Goal: Navigation & Orientation: Find specific page/section

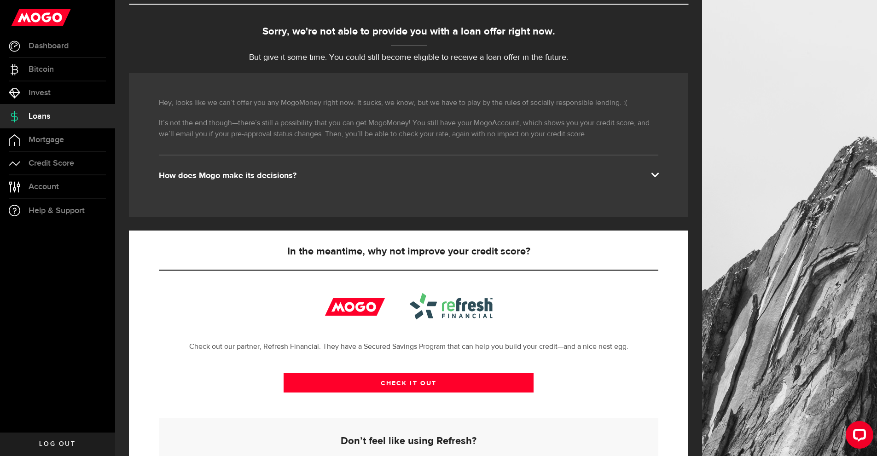
scroll to position [165, 0]
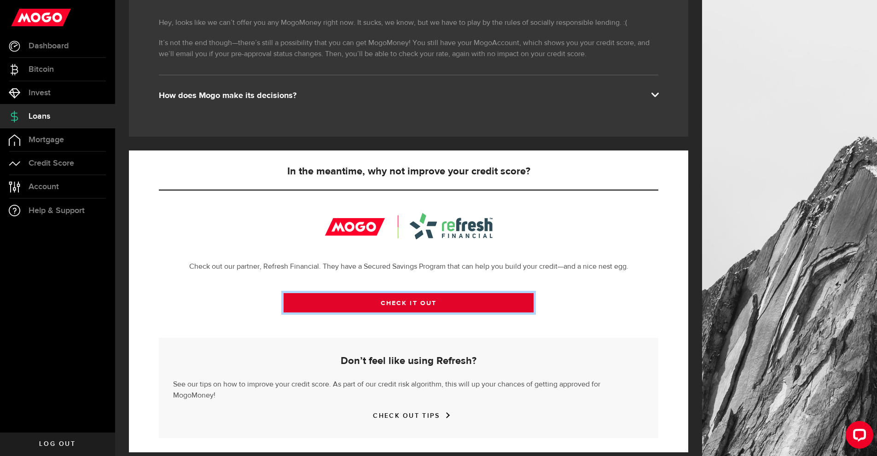
click at [374, 303] on link "CHECK IT OUT" at bounding box center [409, 302] width 250 height 19
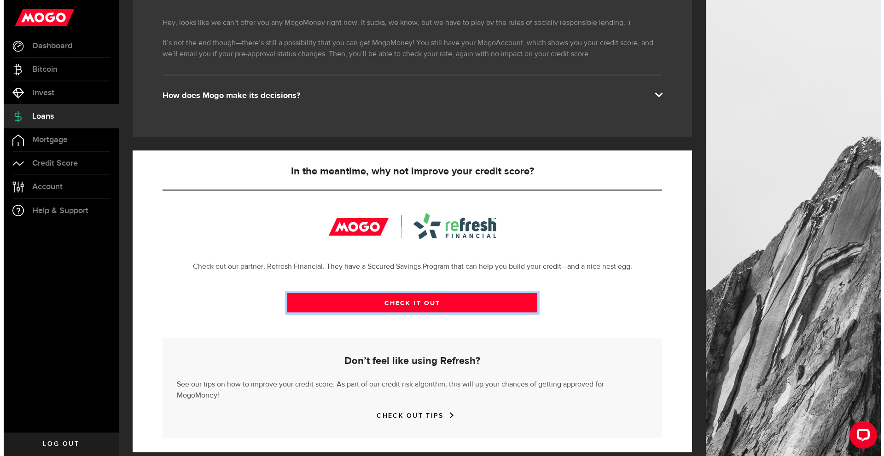
scroll to position [0, 0]
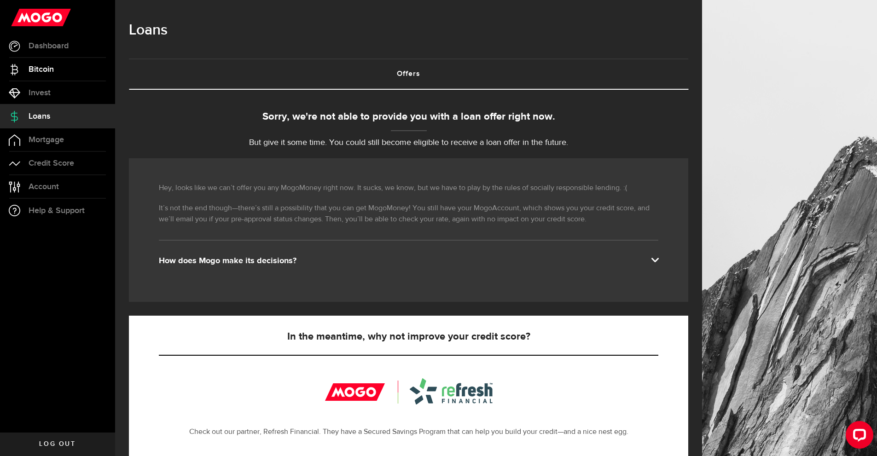
click at [86, 71] on link "Bitcoin" at bounding box center [57, 69] width 115 height 23
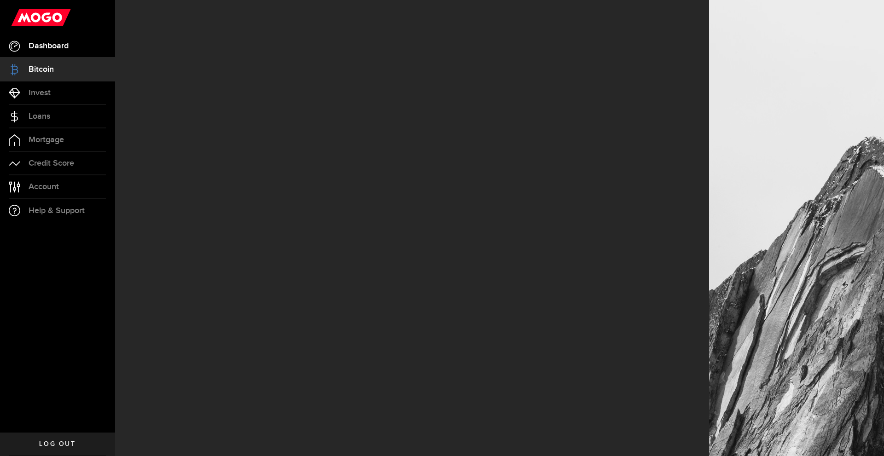
click at [80, 41] on link "Dashboard" at bounding box center [57, 46] width 115 height 23
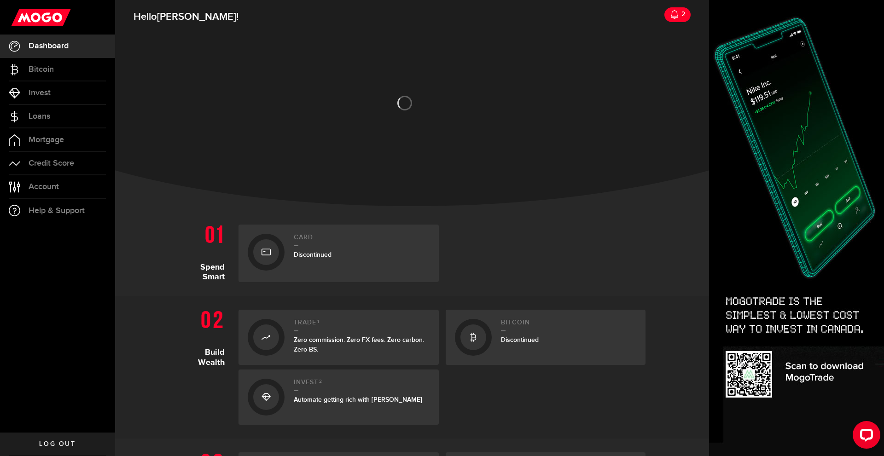
click at [679, 17] on div "2" at bounding box center [682, 14] width 6 height 19
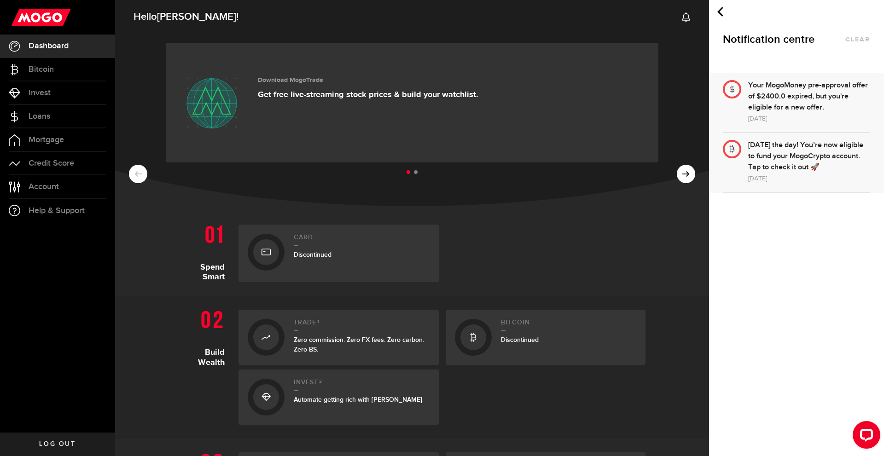
click at [784, 97] on div "Your MogoMoney pre-approval offer of $2400.0 expired, but you're eligible for a…" at bounding box center [809, 96] width 122 height 33
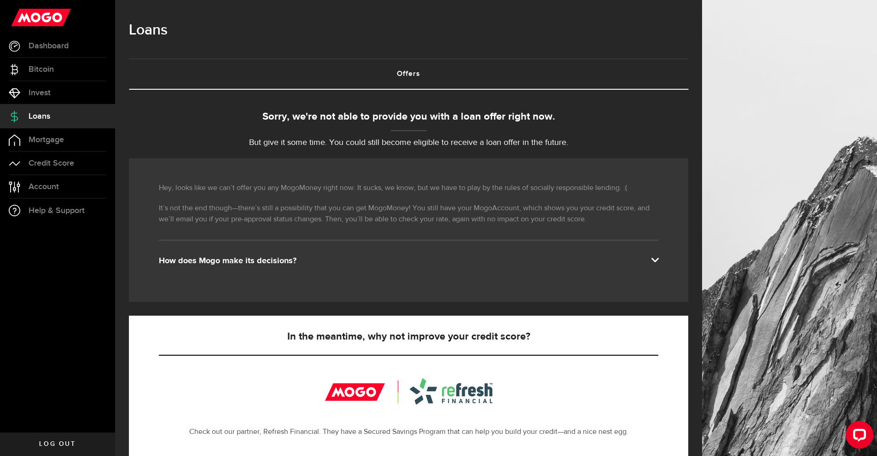
click at [496, 257] on div "How does Mogo make its decisions?" at bounding box center [409, 261] width 500 height 11
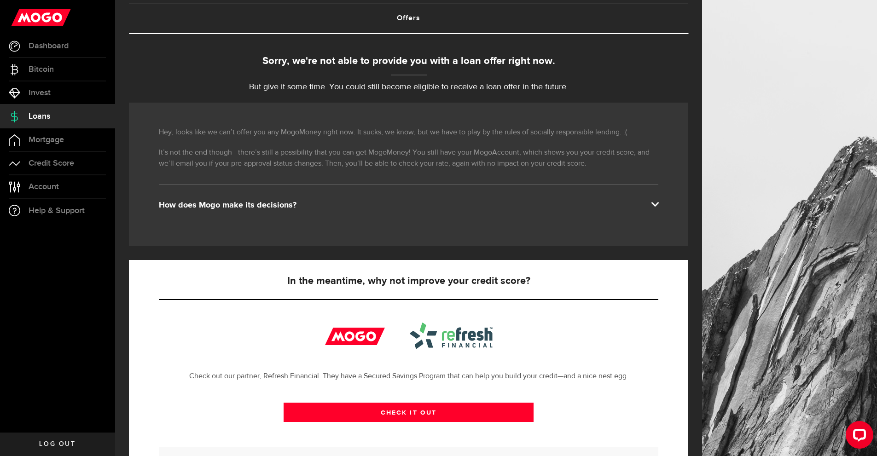
scroll to position [165, 0]
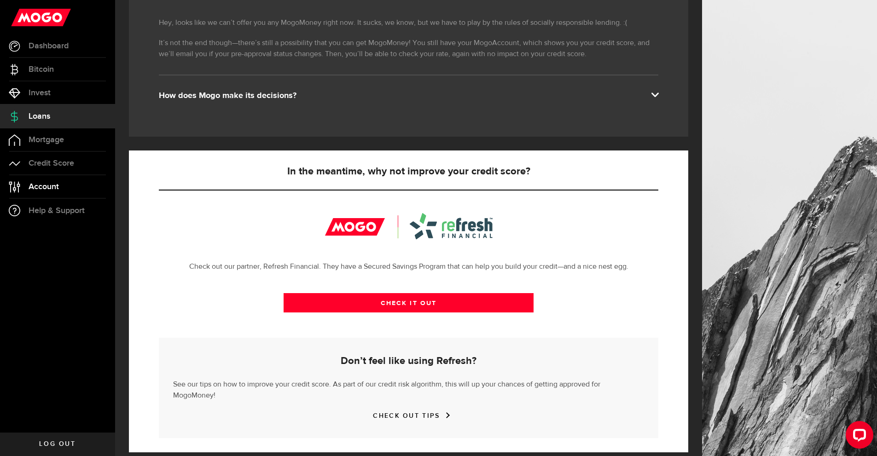
click at [70, 190] on link "Account Compte" at bounding box center [57, 186] width 115 height 23
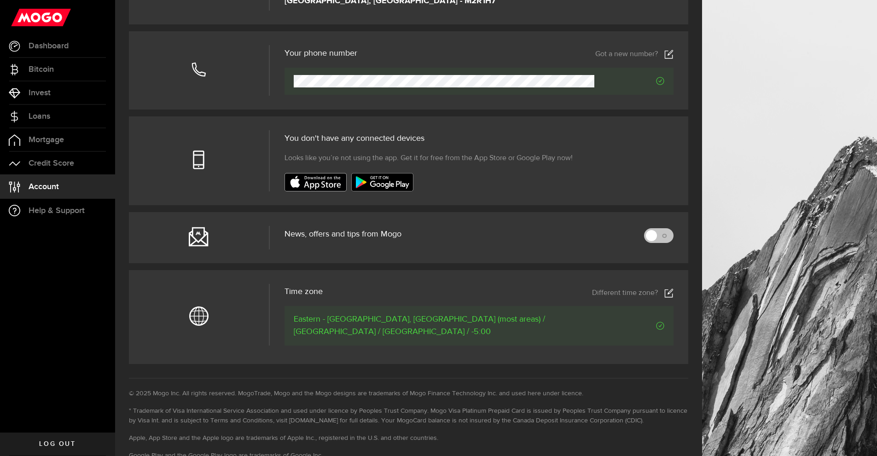
scroll to position [290, 0]
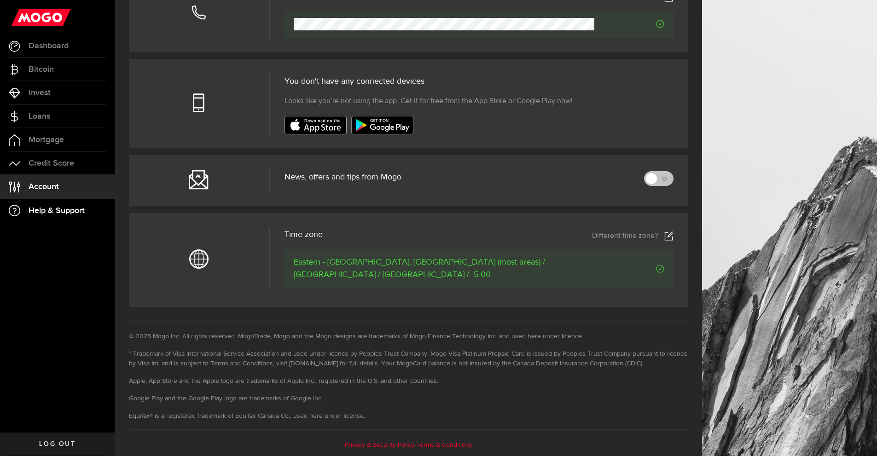
click at [52, 204] on link "Help & Support" at bounding box center [57, 210] width 115 height 23
click at [64, 166] on span "Credit Score" at bounding box center [52, 163] width 46 height 8
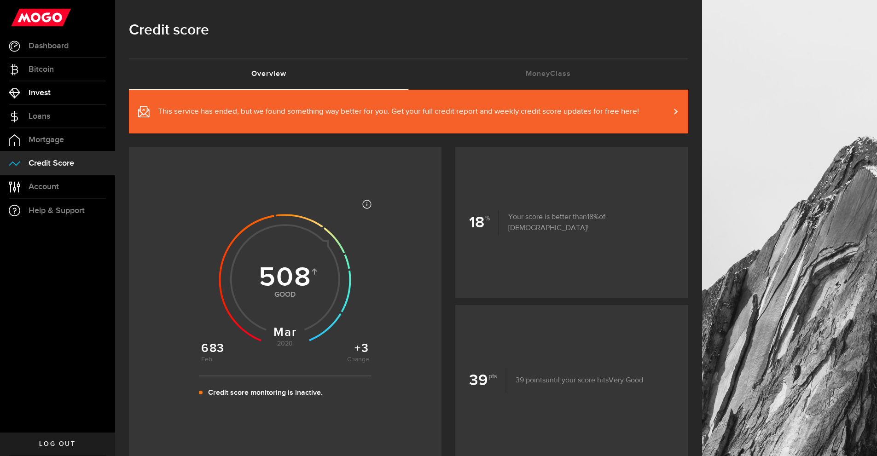
click at [80, 87] on link "Invest" at bounding box center [57, 92] width 115 height 23
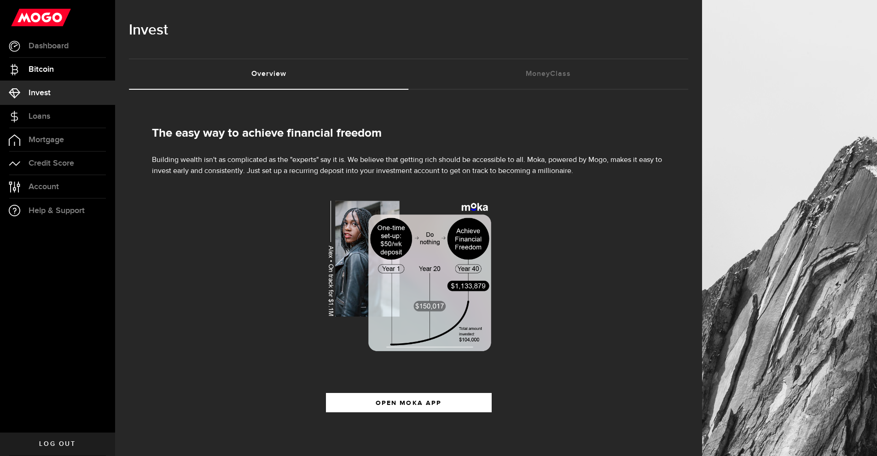
click at [64, 64] on link "Bitcoin" at bounding box center [57, 69] width 115 height 23
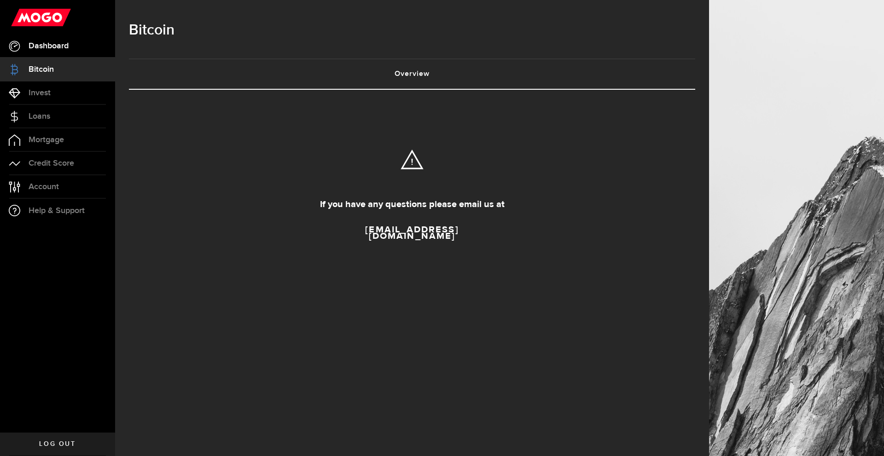
click at [64, 42] on span "Dashboard" at bounding box center [49, 46] width 40 height 8
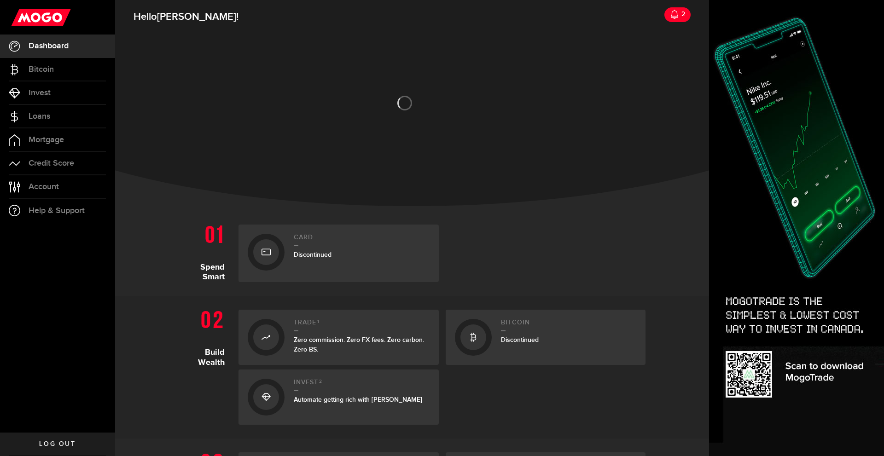
click at [54, 14] on use at bounding box center [41, 17] width 60 height 17
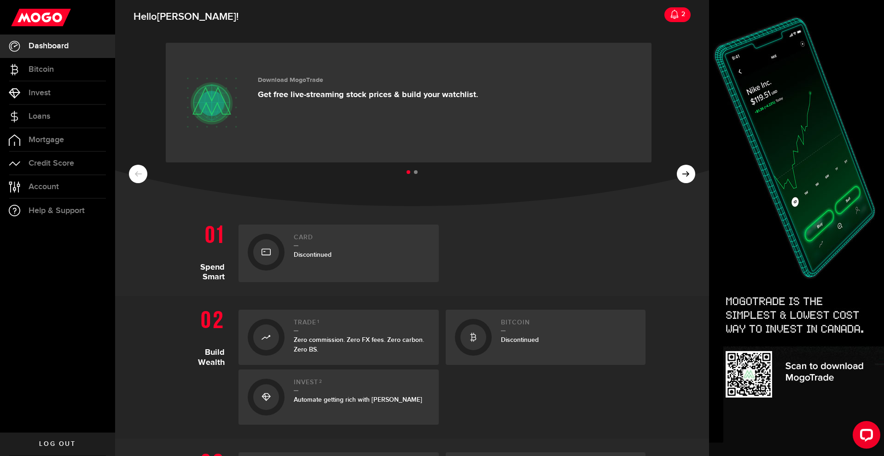
click at [857, 20] on img at bounding box center [796, 220] width 175 height 472
